Goal: Task Accomplishment & Management: Manage account settings

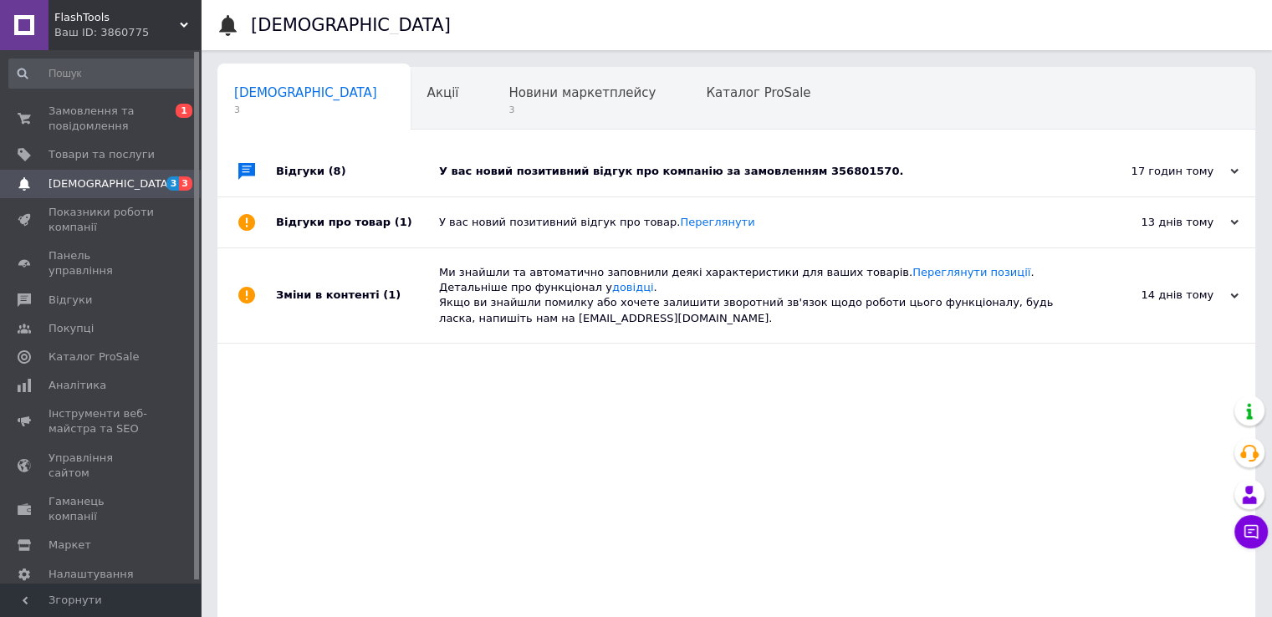
click at [1234, 176] on icon at bounding box center [1234, 171] width 8 height 8
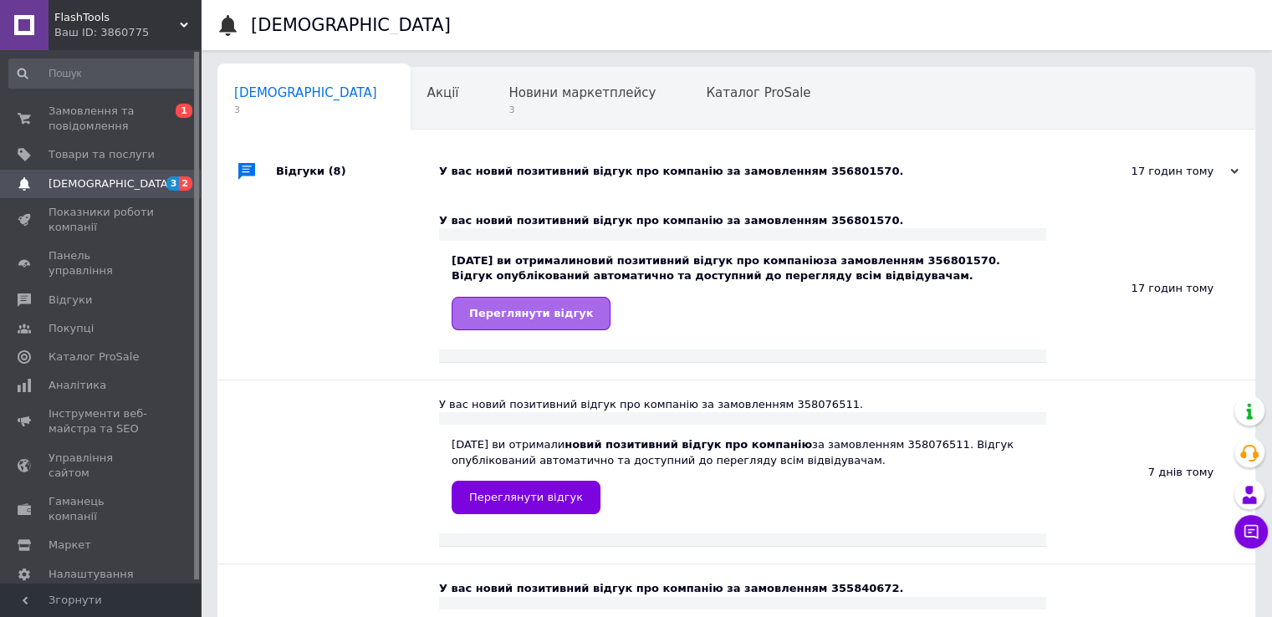
click at [540, 315] on span "Переглянути відгук" at bounding box center [531, 313] width 124 height 13
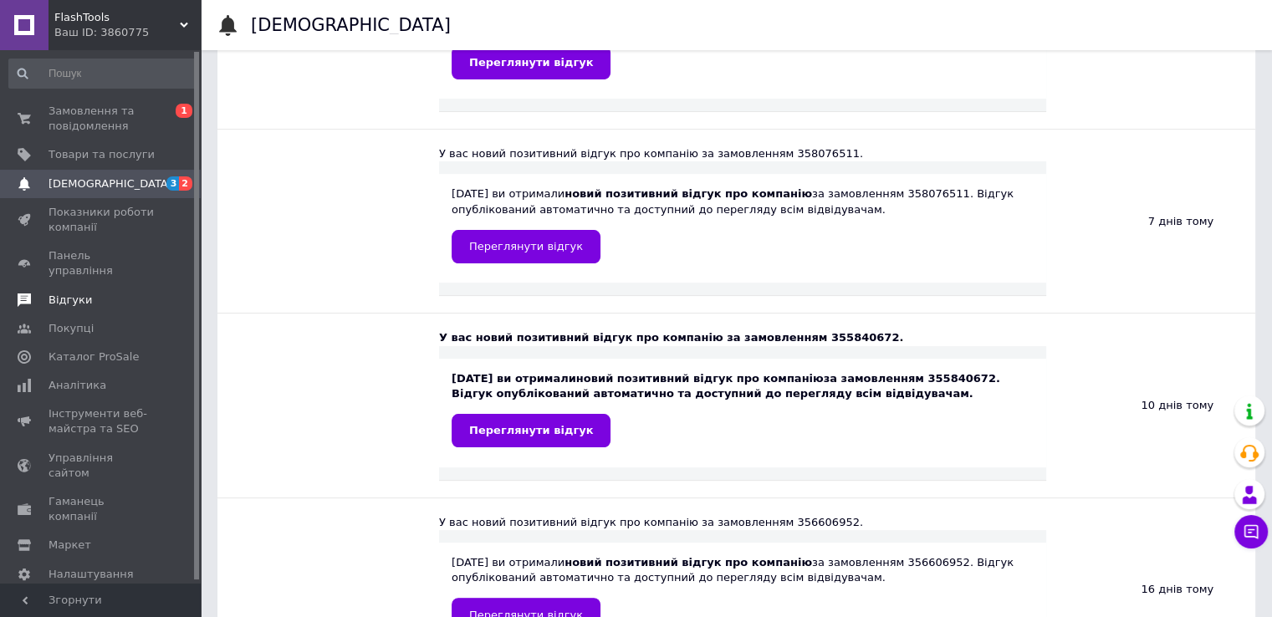
click at [105, 293] on span "Відгуки" at bounding box center [102, 300] width 106 height 15
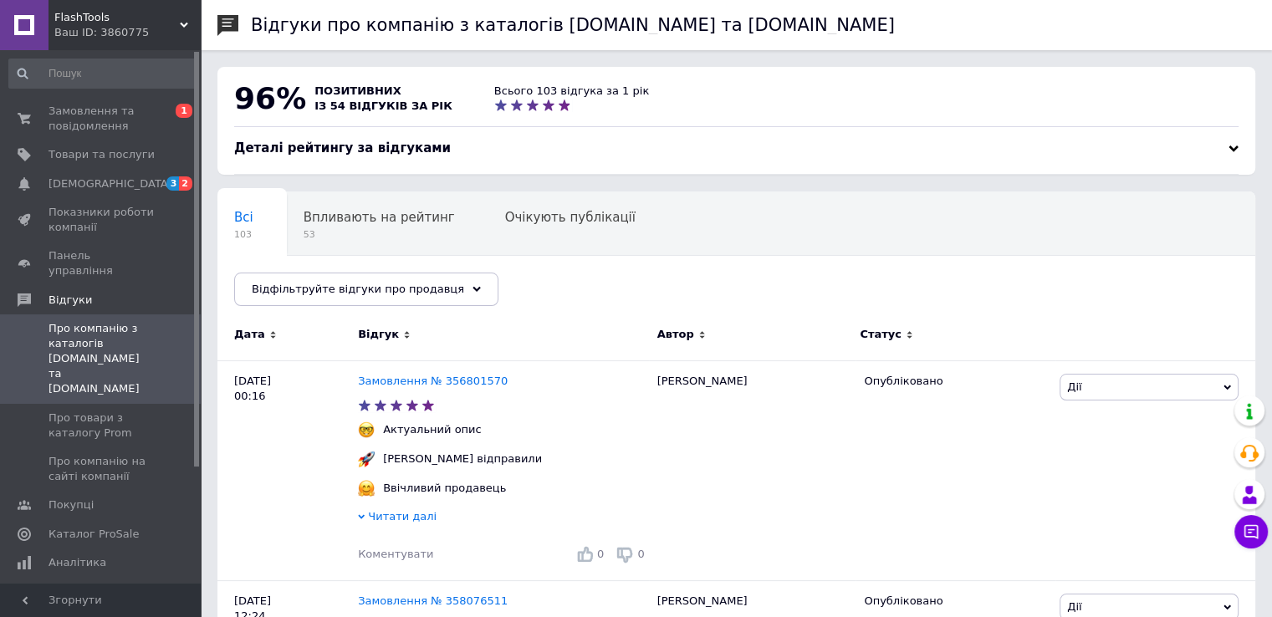
click at [1211, 146] on div "Деталі рейтингу за відгуками" at bounding box center [736, 149] width 1004 height 18
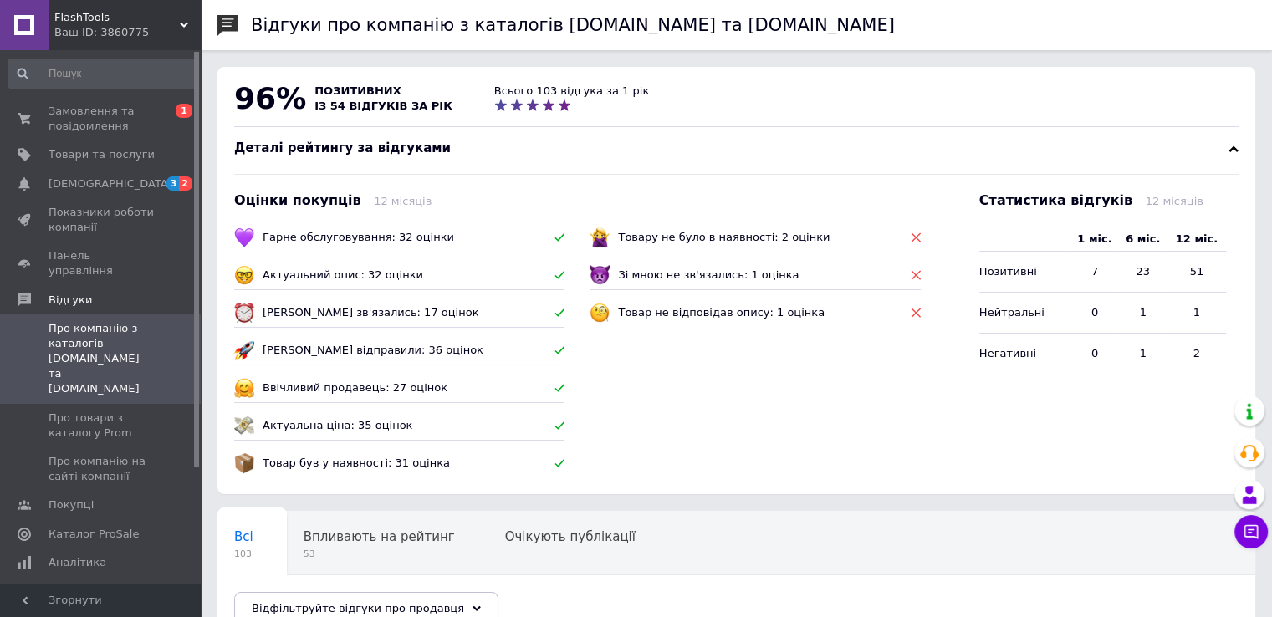
click at [1212, 146] on div "Деталі рейтингу за відгуками" at bounding box center [736, 149] width 1004 height 18
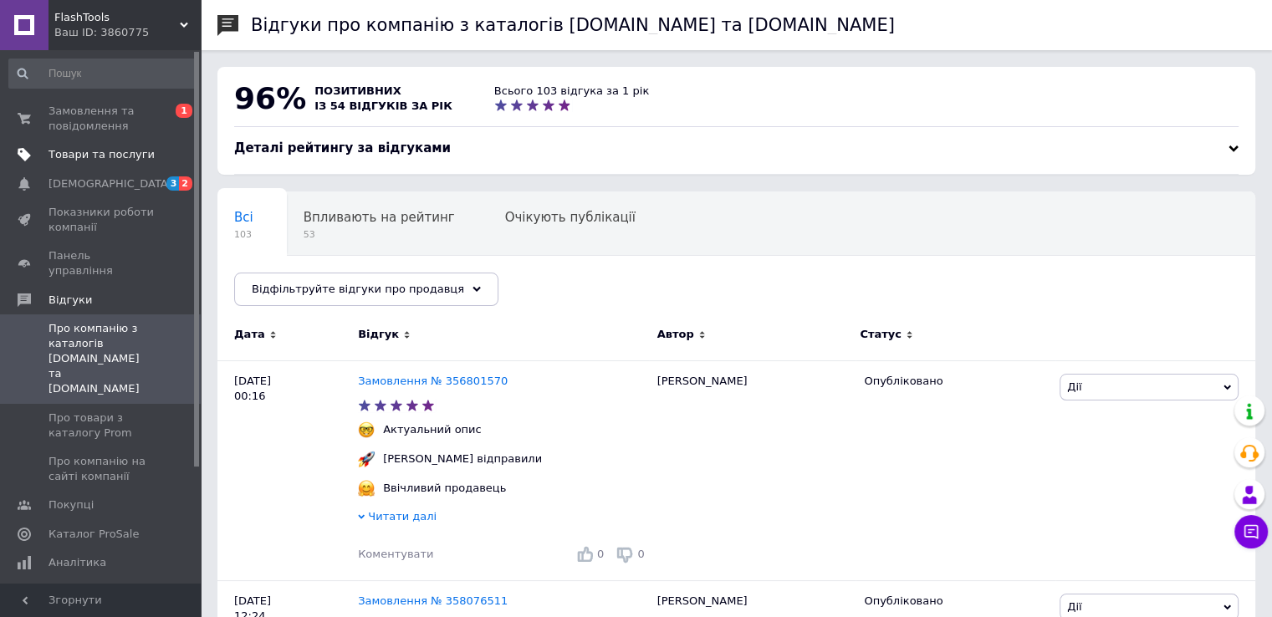
click at [112, 162] on link "Товари та послуги" at bounding box center [103, 154] width 206 height 28
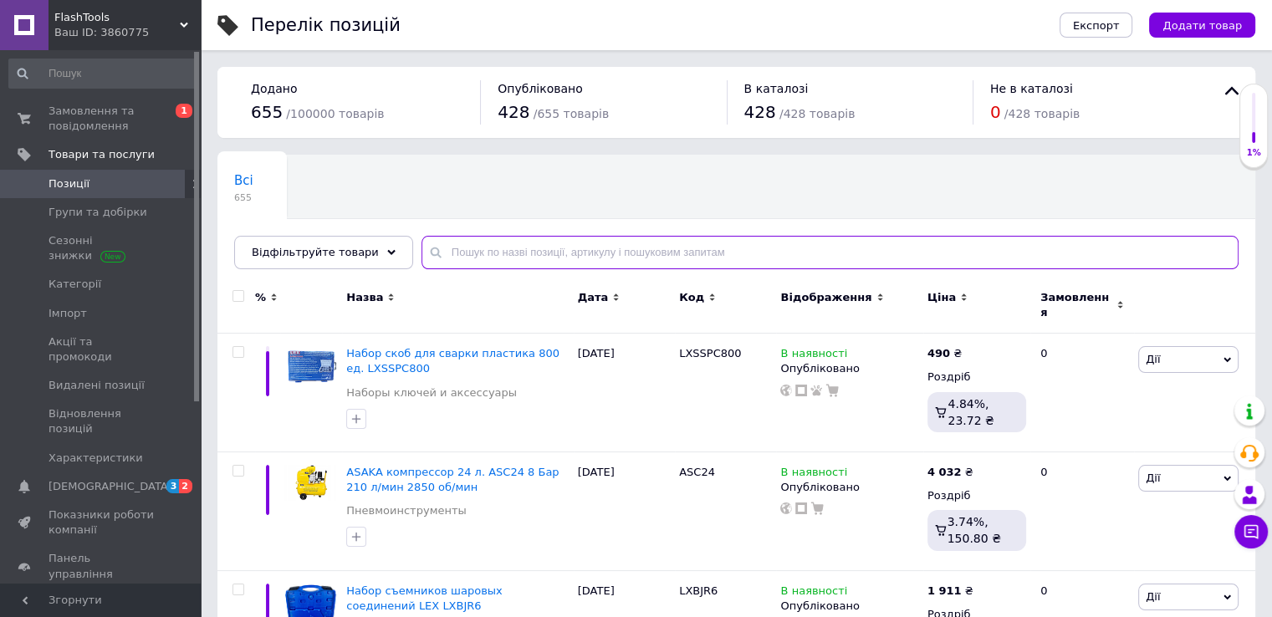
click at [498, 248] on input "text" at bounding box center [829, 252] width 817 height 33
type input "r"
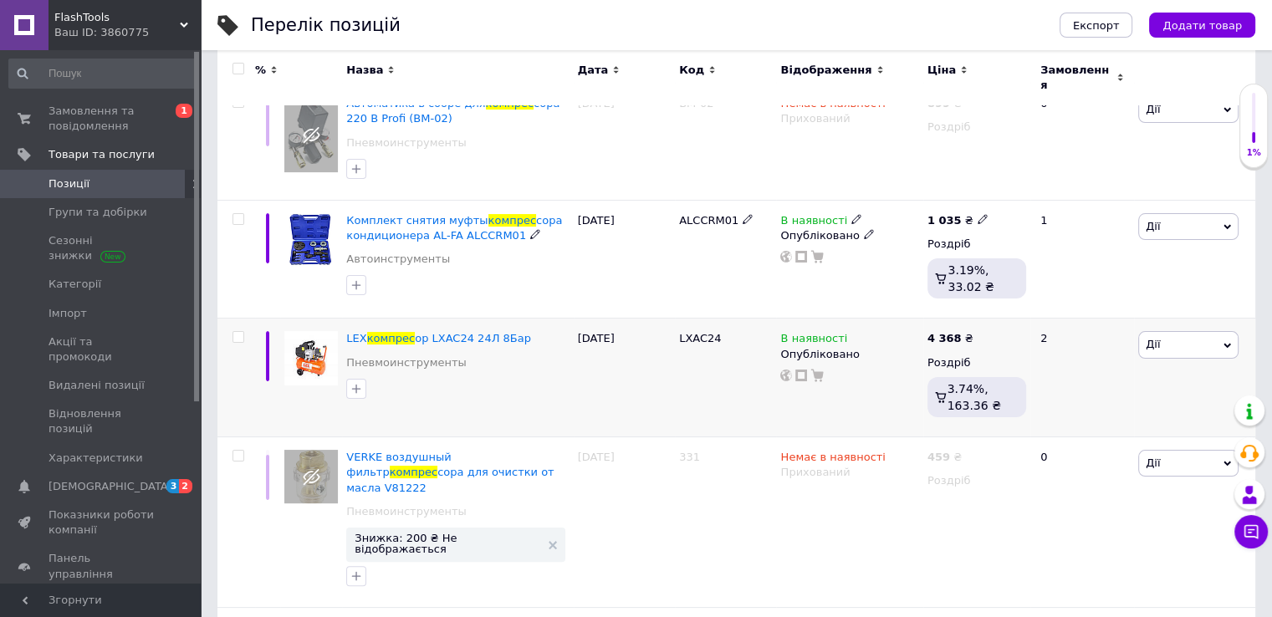
scroll to position [251, 0]
type input "компрес"
drag, startPoint x: 676, startPoint y: 326, endPoint x: 724, endPoint y: 353, distance: 55.4
click at [724, 353] on div "LXAC24" at bounding box center [725, 377] width 101 height 119
copy div "LXAC24"
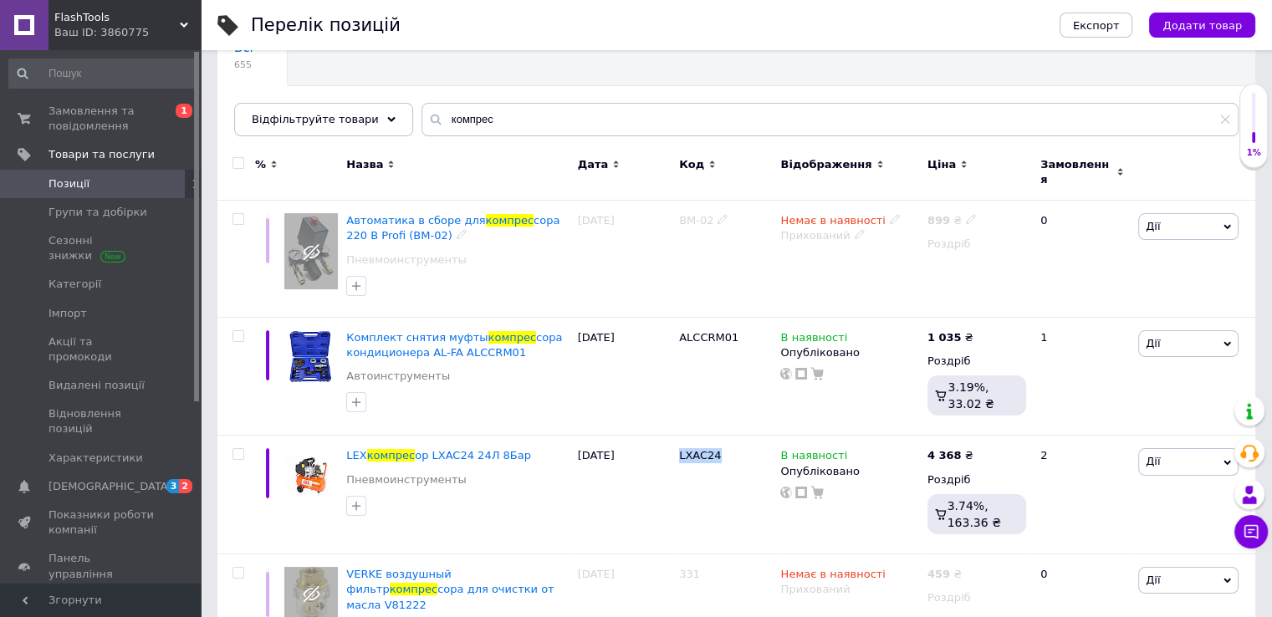
scroll to position [0, 0]
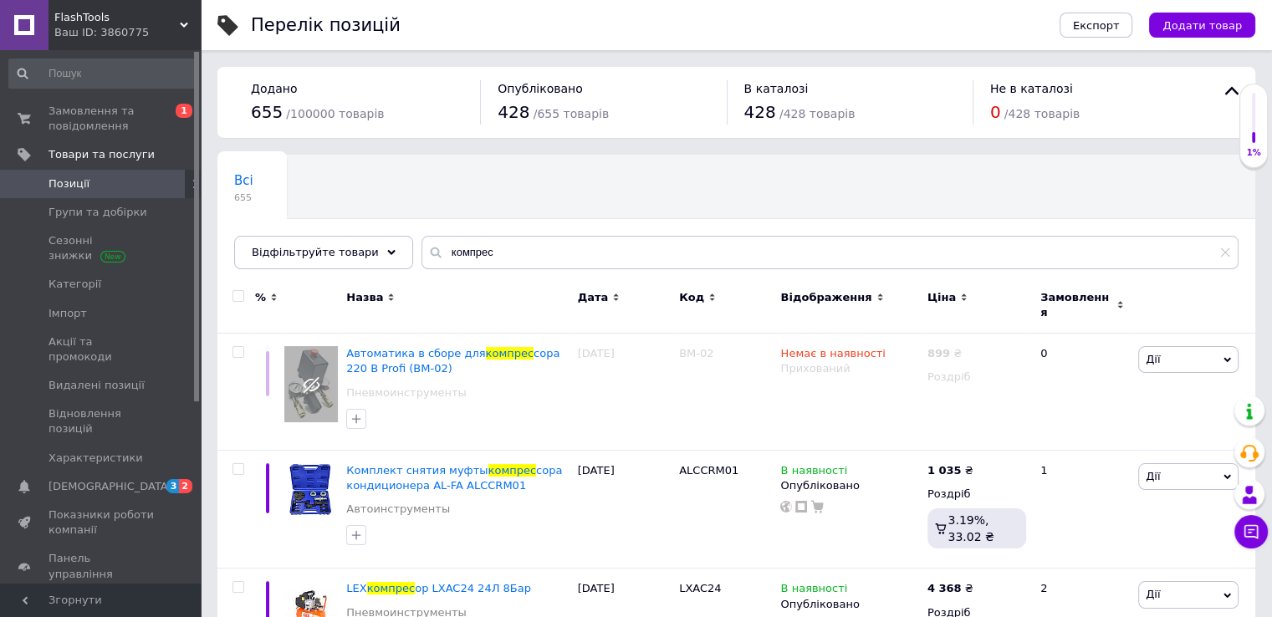
click at [185, 22] on icon at bounding box center [184, 25] width 8 height 8
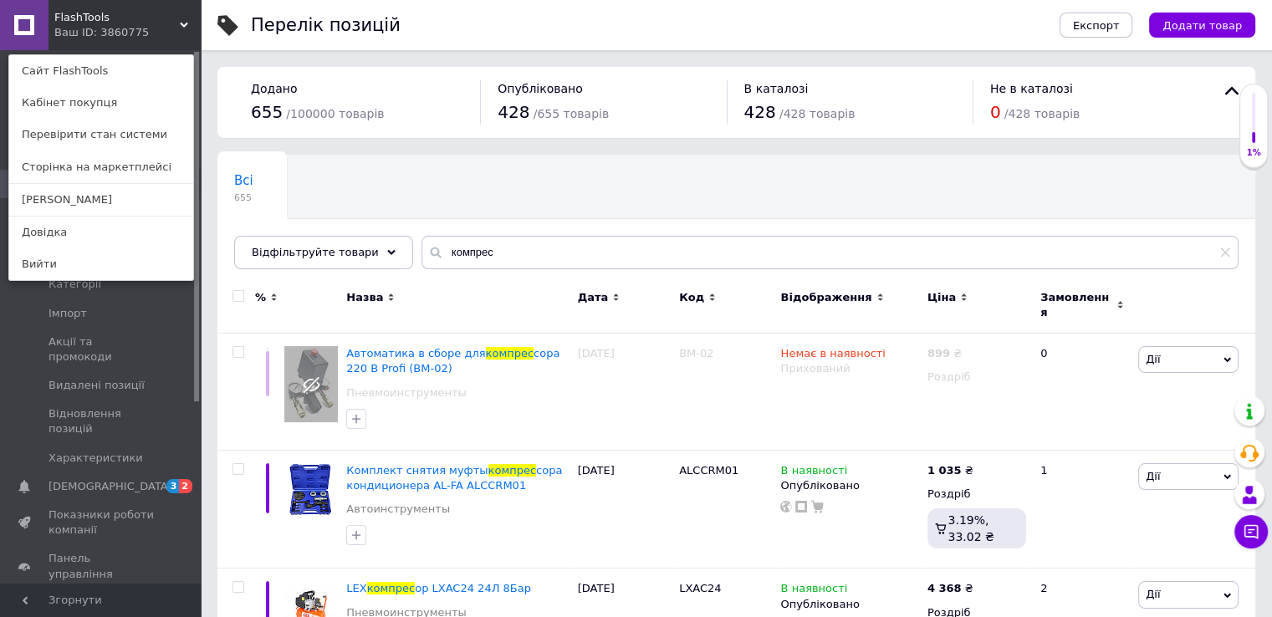
drag, startPoint x: 181, startPoint y: 23, endPoint x: 216, endPoint y: 14, distance: 36.1
click at [181, 23] on icon at bounding box center [184, 25] width 8 height 8
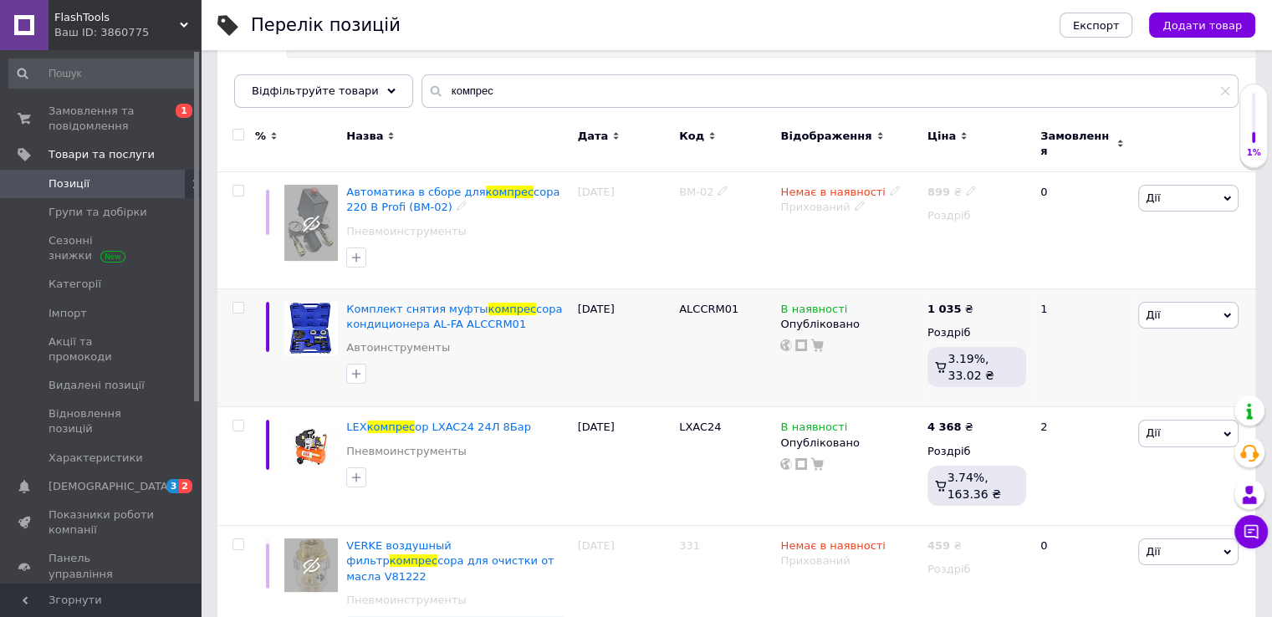
scroll to position [167, 0]
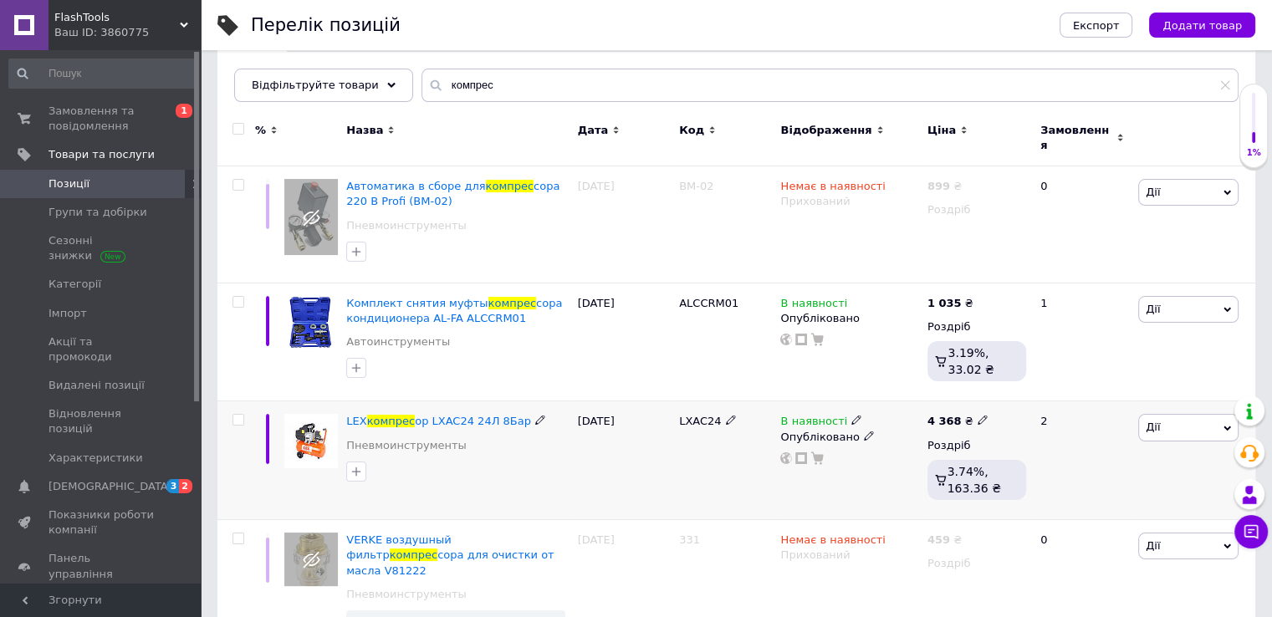
click at [978, 415] on icon at bounding box center [983, 420] width 10 height 10
type input "4"
type input "3999"
click at [702, 462] on div "LXAC24" at bounding box center [725, 460] width 101 height 119
